Goal: Check status: Check status

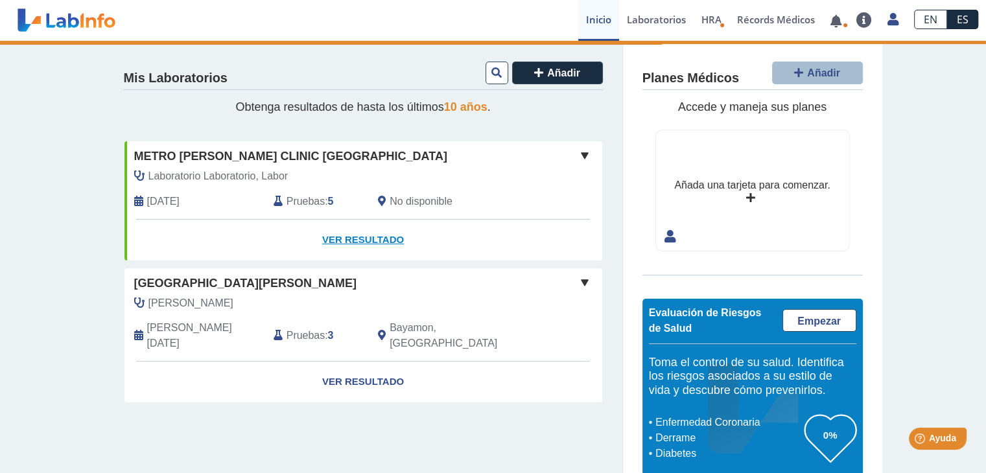
click at [378, 237] on link "Ver Resultado" at bounding box center [363, 240] width 478 height 41
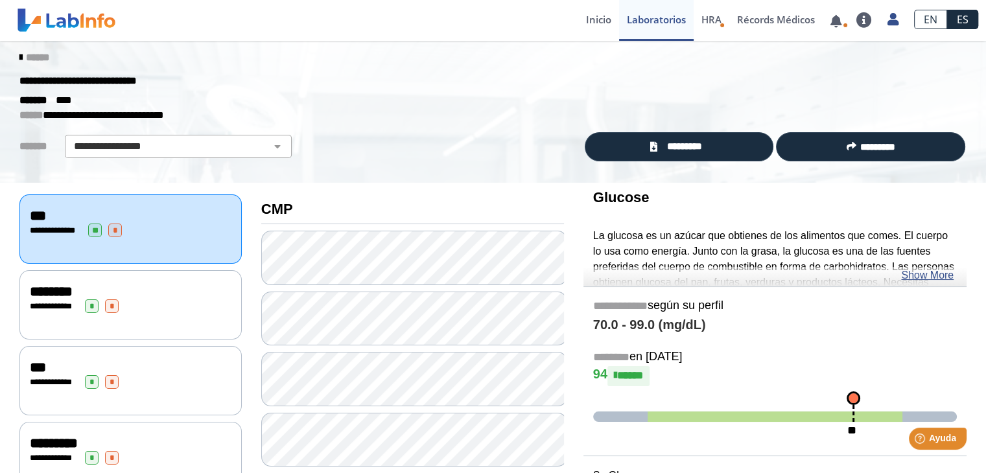
scroll to position [9, 0]
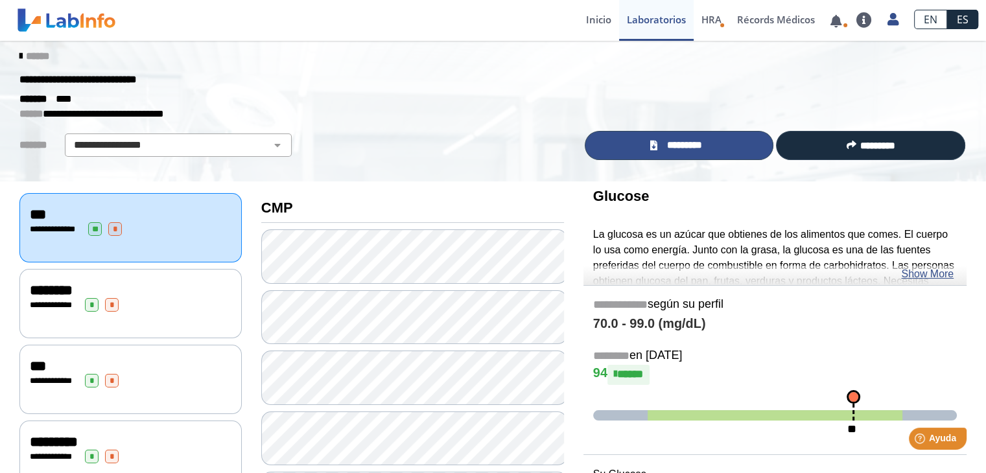
click at [650, 145] on icon at bounding box center [652, 146] width 7 height 10
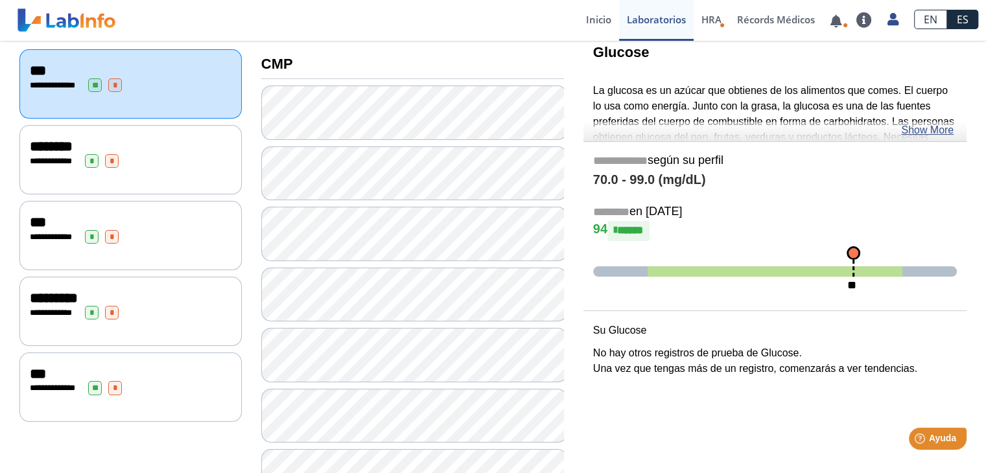
scroll to position [148, 0]
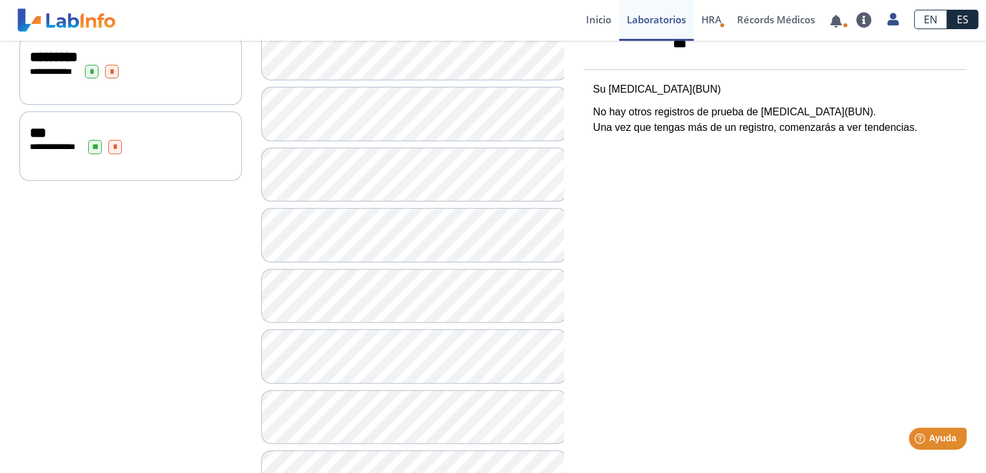
scroll to position [396, 0]
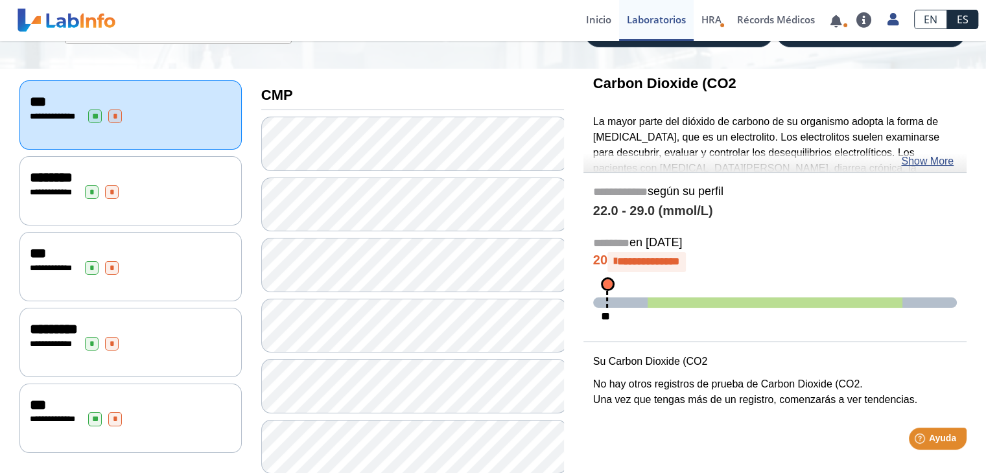
scroll to position [122, 0]
click at [924, 156] on link "Show More" at bounding box center [927, 162] width 52 height 16
